Goal: Information Seeking & Learning: Learn about a topic

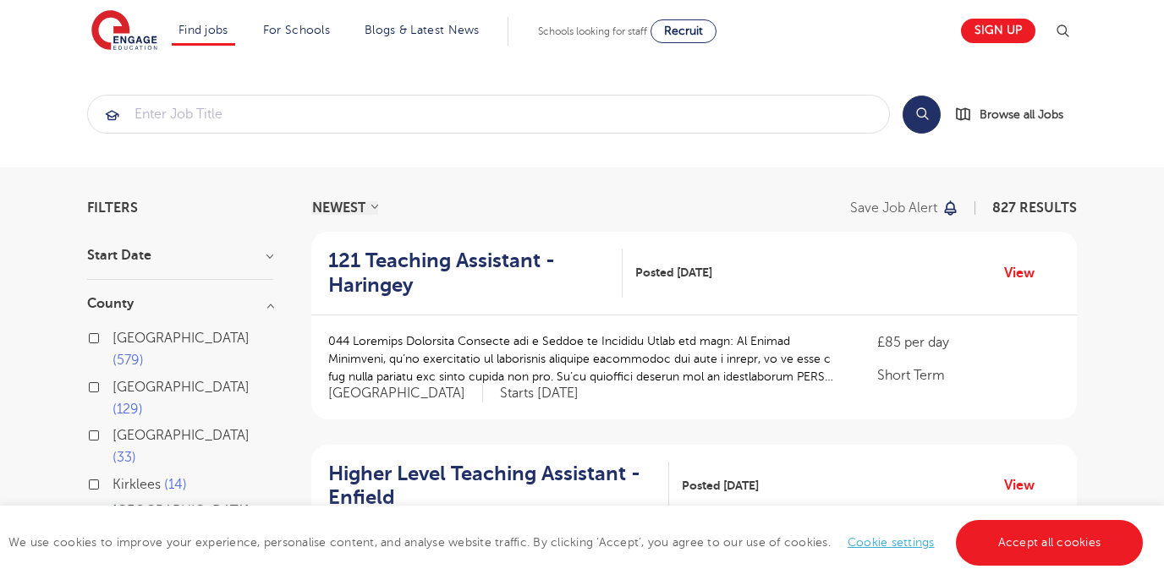
scroll to position [90, 0]
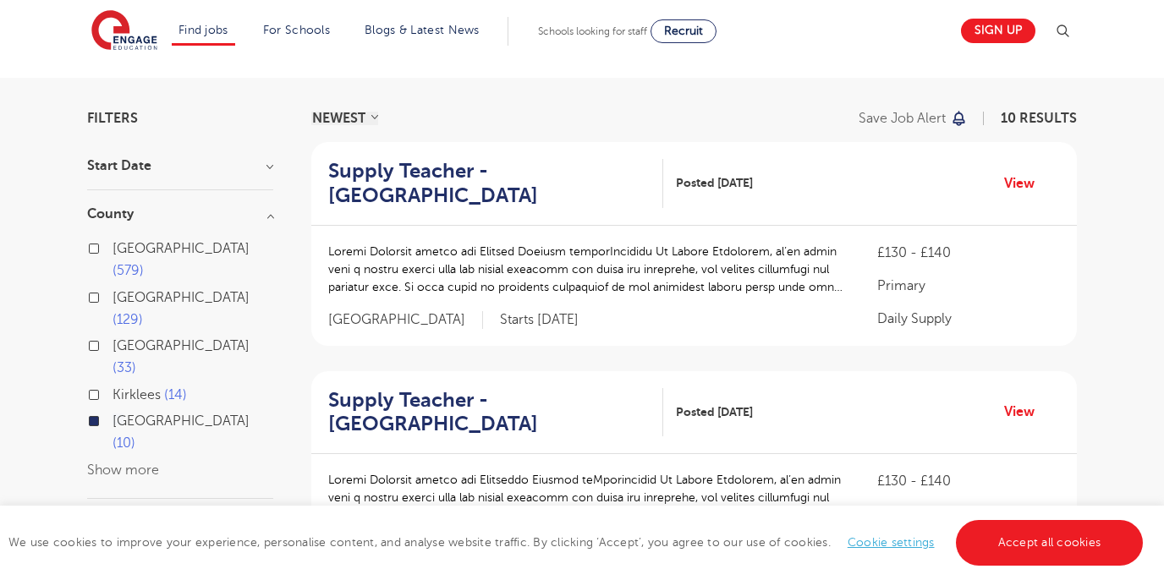
click at [135, 463] on button "Show more" at bounding box center [123, 470] width 72 height 15
click at [135, 463] on span "West Sussex" at bounding box center [181, 470] width 137 height 15
click at [124, 463] on input "West Sussex 8" at bounding box center [118, 468] width 11 height 11
checkbox input "true"
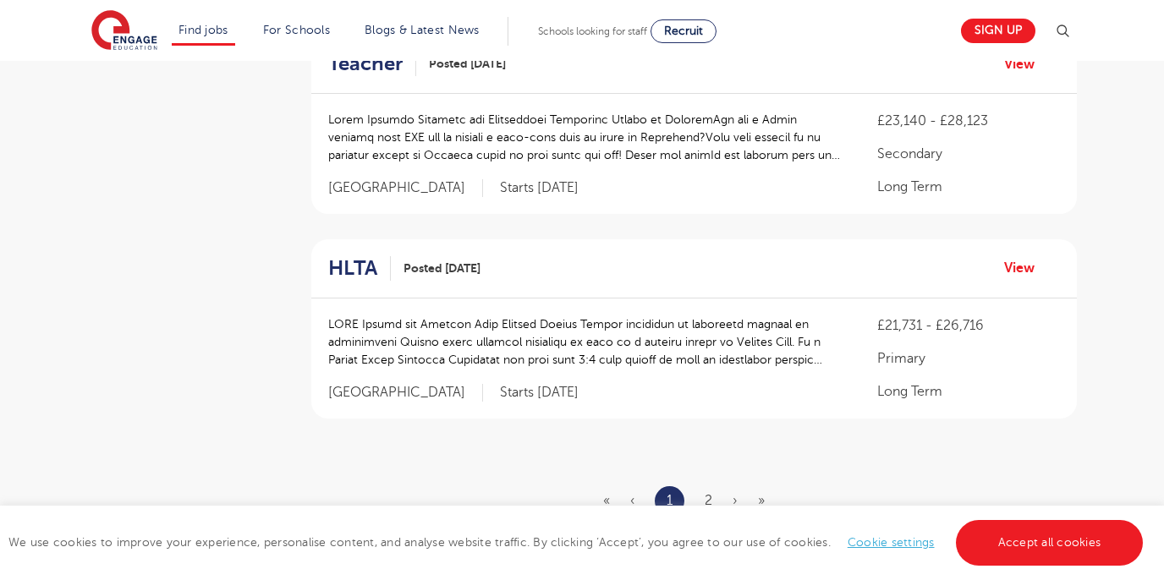
scroll to position [1956, 0]
click at [705, 492] on link "2" at bounding box center [709, 499] width 8 height 15
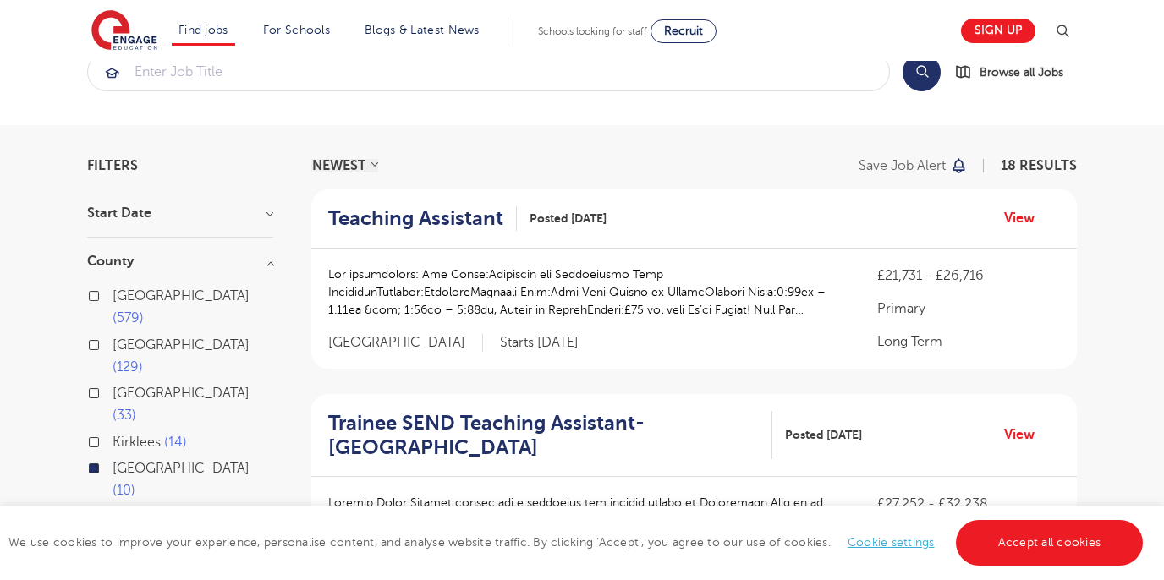
scroll to position [37, 0]
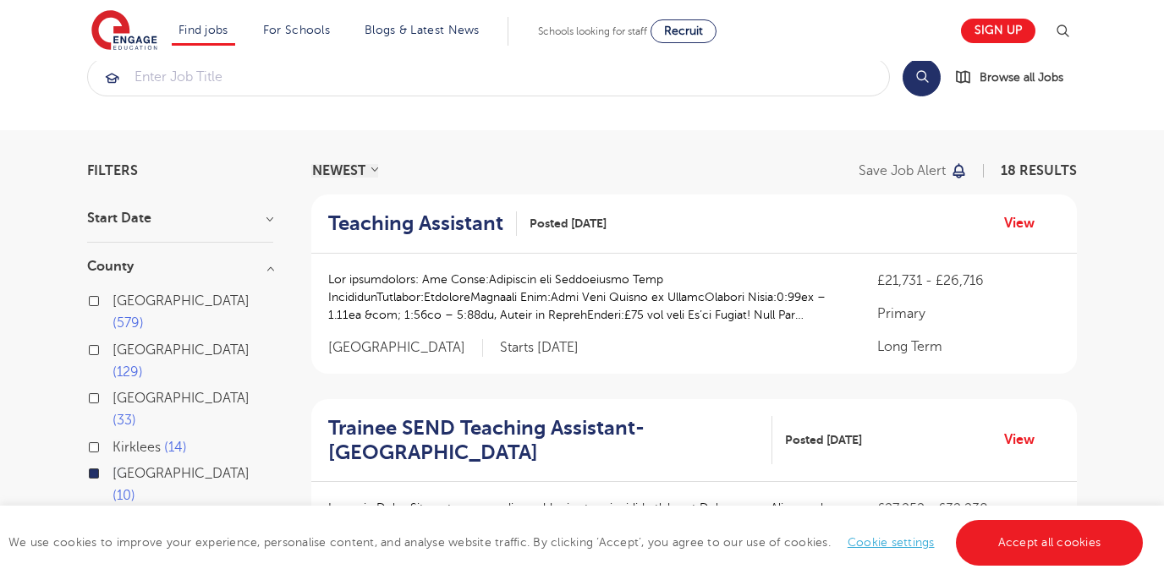
click at [113, 463] on label "East Sussex 10" at bounding box center [193, 485] width 161 height 45
click at [113, 466] on input "East Sussex 10" at bounding box center [118, 471] width 11 height 11
checkbox input "false"
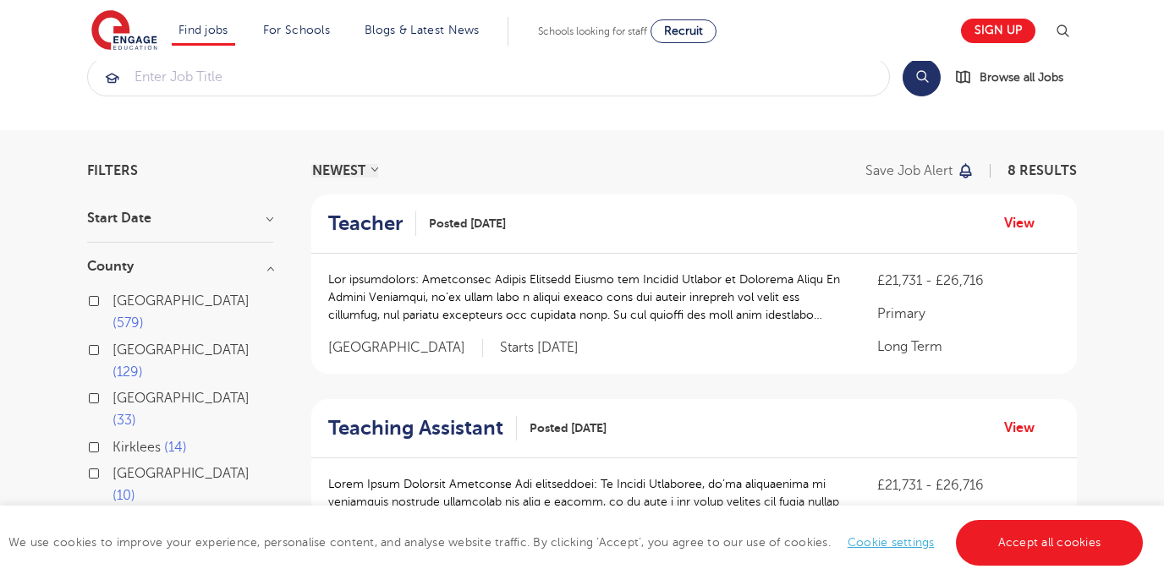
click at [113, 512] on label "West Sussex 8" at bounding box center [191, 523] width 157 height 22
click at [113, 515] on input "West Sussex 8" at bounding box center [118, 520] width 11 height 11
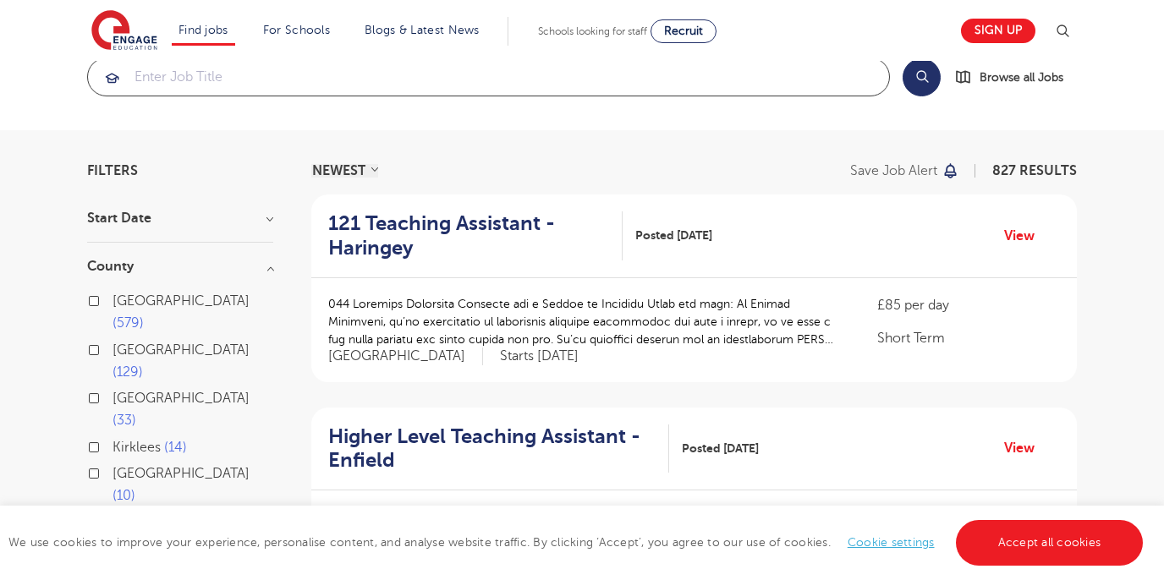
click at [190, 83] on input "search" at bounding box center [488, 76] width 801 height 37
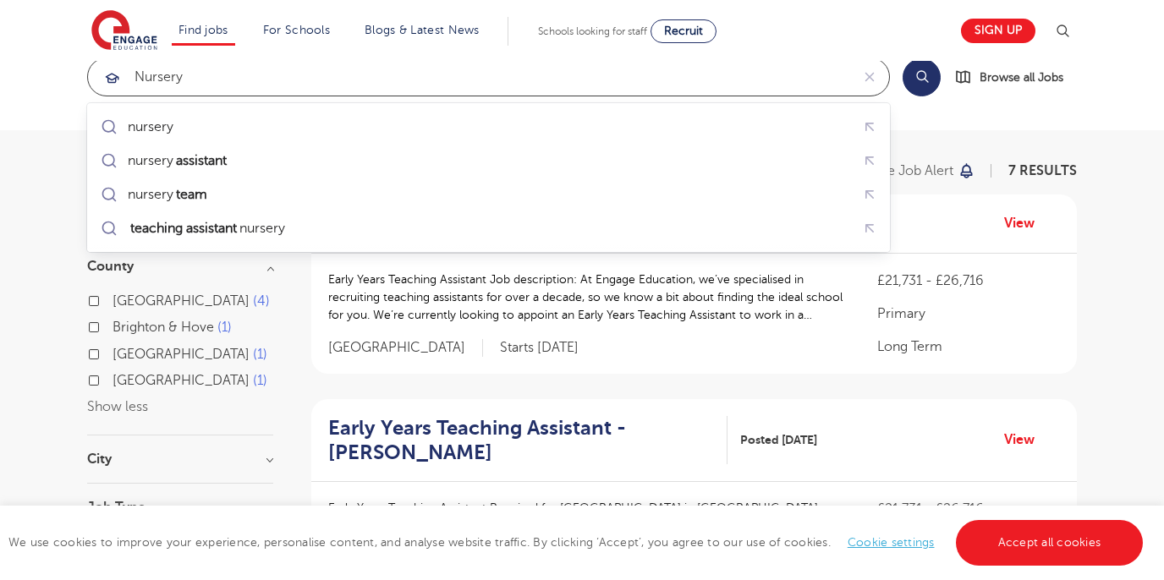
type input "Nursery"
click button "Submit" at bounding box center [0, 0] width 0 height 0
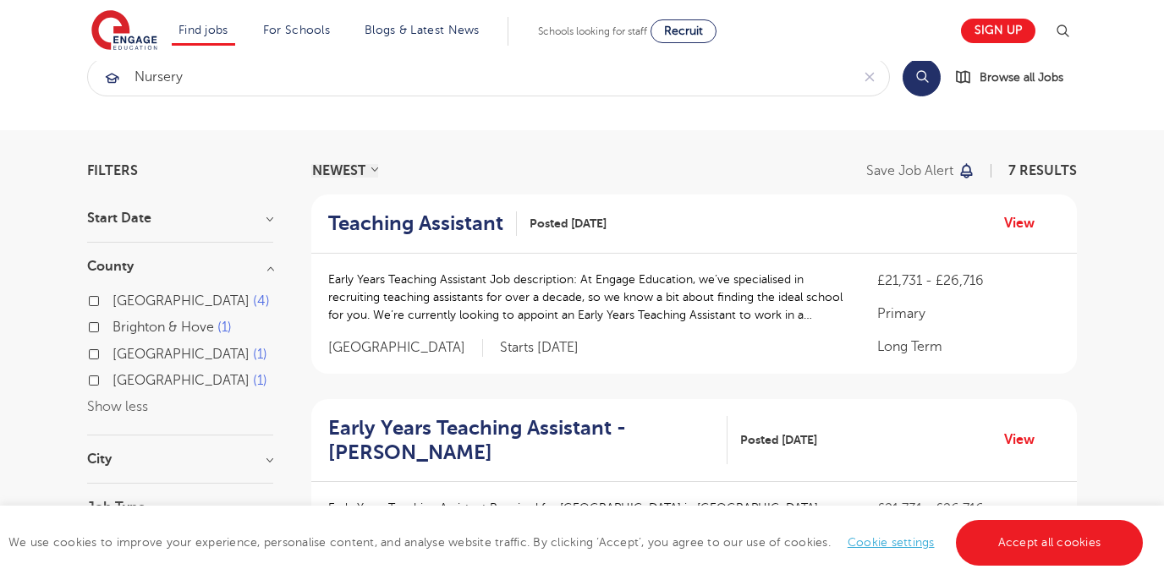
click at [923, 79] on button "Search" at bounding box center [922, 77] width 38 height 38
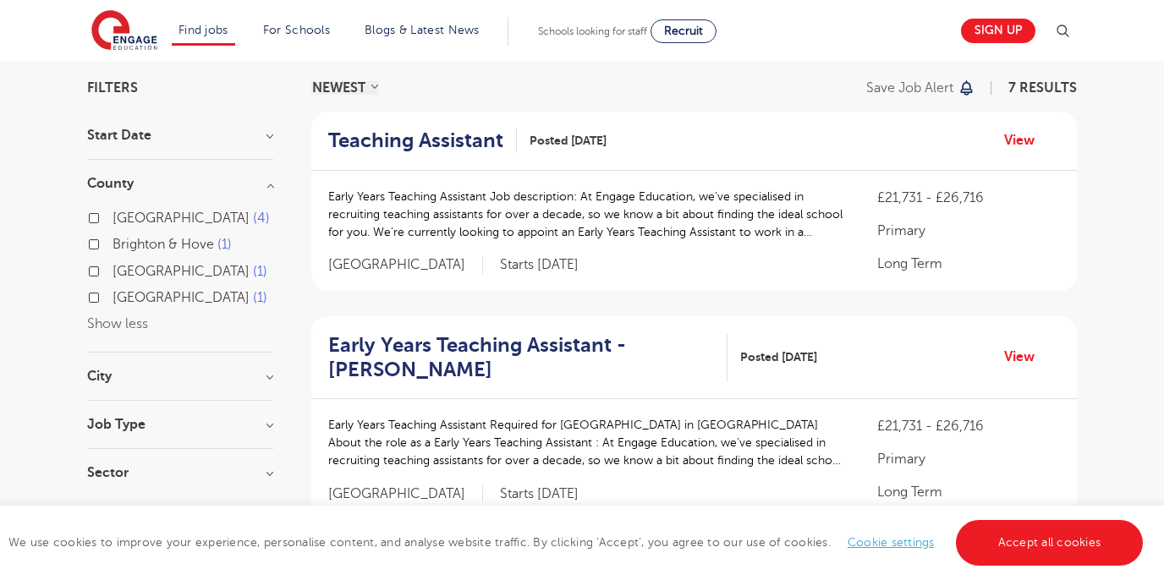
scroll to position [120, 0]
click at [433, 142] on h2 "Teaching Assistant" at bounding box center [415, 141] width 175 height 25
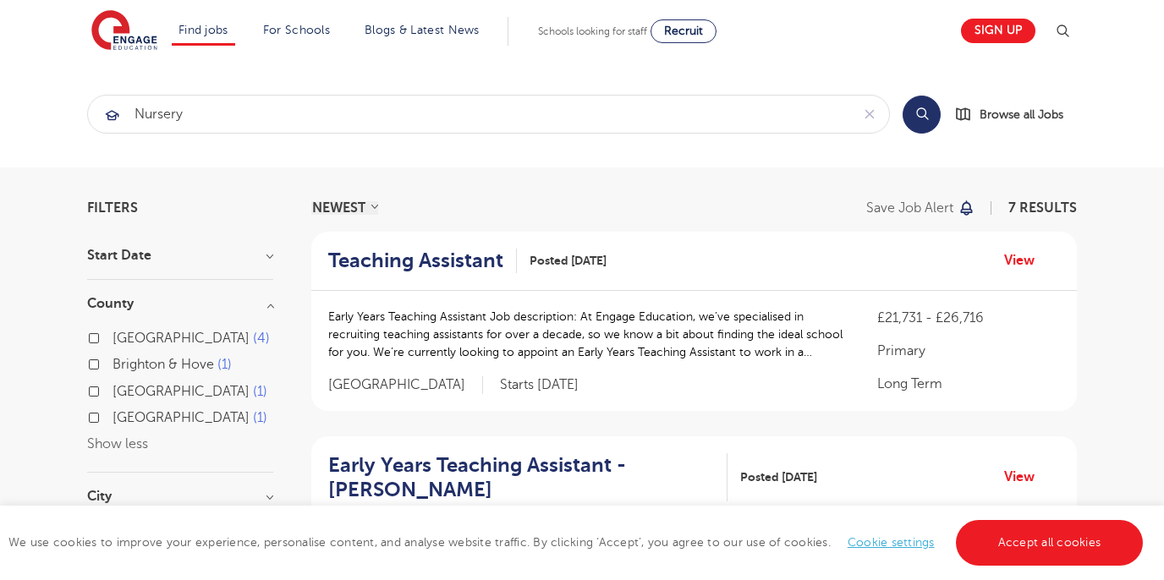
scroll to position [0, 0]
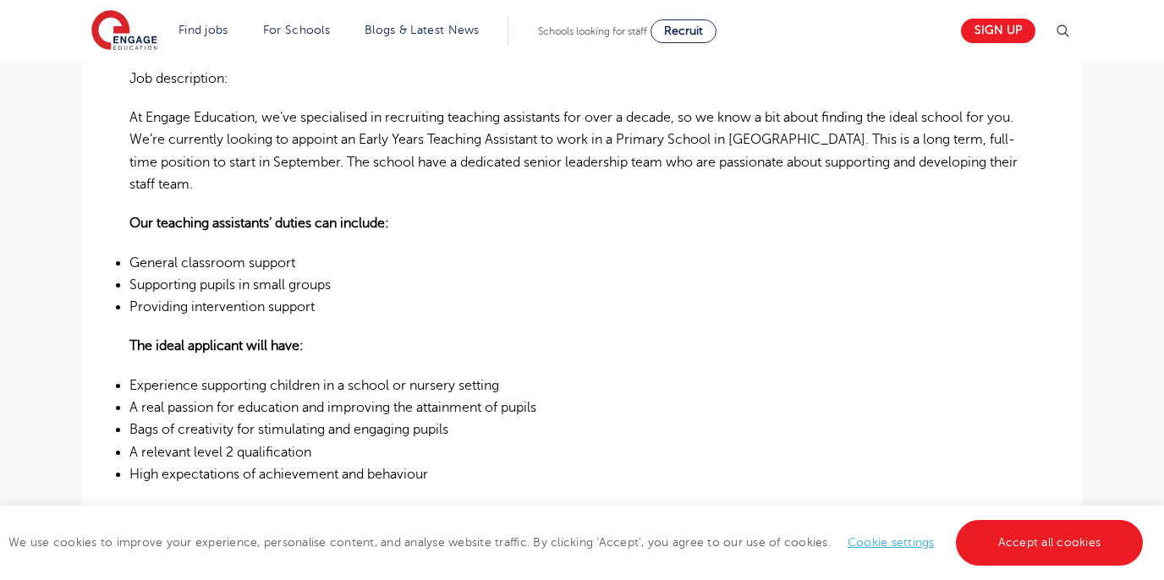
scroll to position [511, 0]
